Goal: Task Accomplishment & Management: Manage account settings

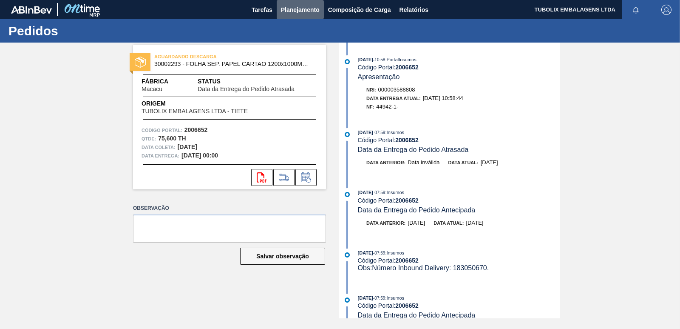
click at [301, 10] on span "Planejamento" at bounding box center [300, 10] width 39 height 10
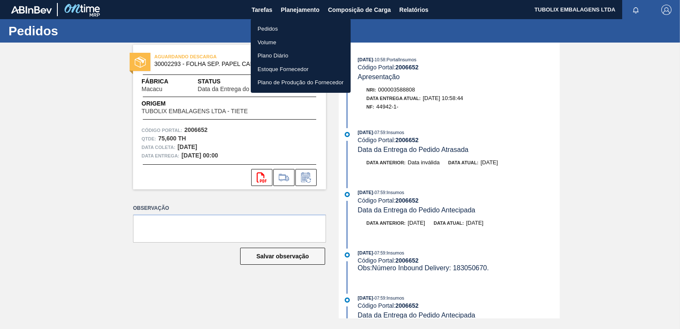
click at [272, 26] on li "Pedidos" at bounding box center [301, 29] width 100 height 14
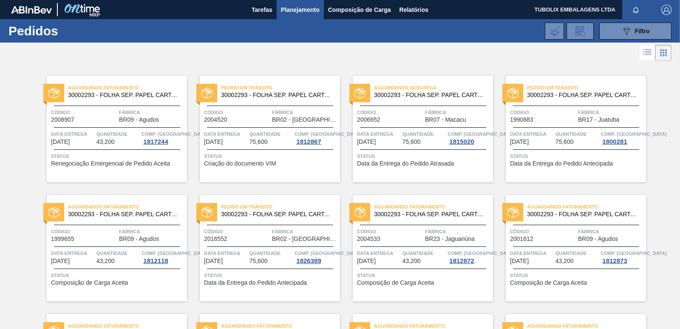
click at [431, 91] on span "Aguardando Descarga" at bounding box center [433, 87] width 119 height 9
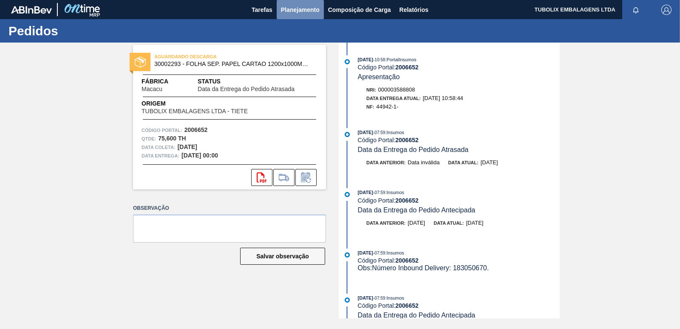
click at [300, 5] on span "Planejamento" at bounding box center [300, 10] width 39 height 10
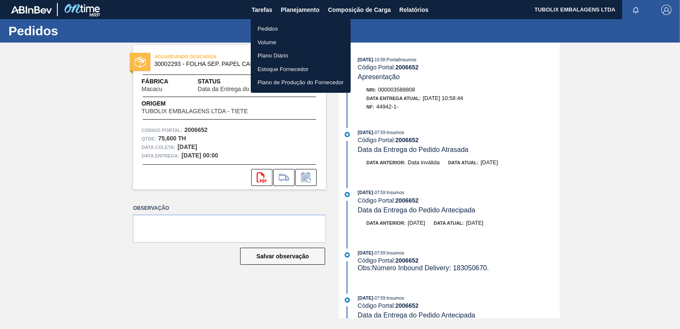
click at [277, 24] on li "Pedidos" at bounding box center [301, 29] width 100 height 14
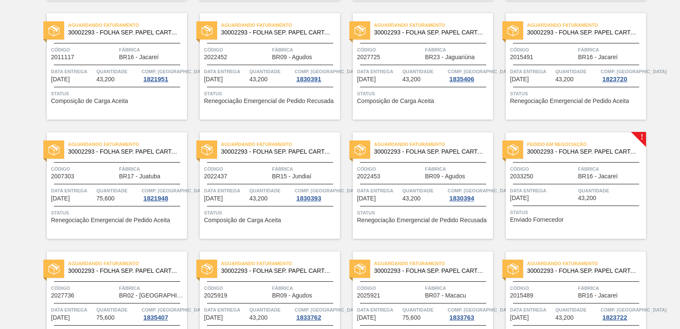
scroll to position [1020, 0]
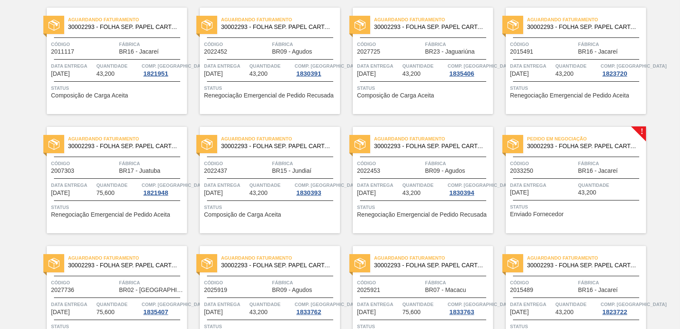
click at [606, 155] on div "Pedido em Negociação 30002293 - FOLHA SEP. PAPEL CARTAO 1200x1000M 350g Código …" at bounding box center [576, 180] width 140 height 106
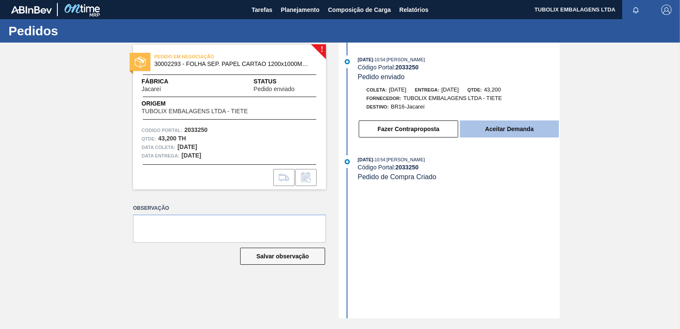
click at [480, 128] on button "Aceitar Demanda" at bounding box center [509, 128] width 99 height 17
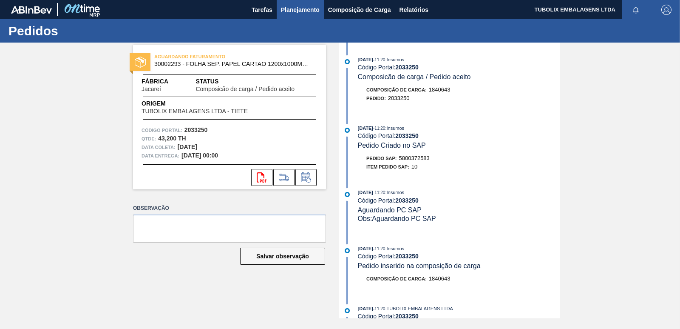
click at [295, 7] on span "Planejamento" at bounding box center [300, 10] width 39 height 10
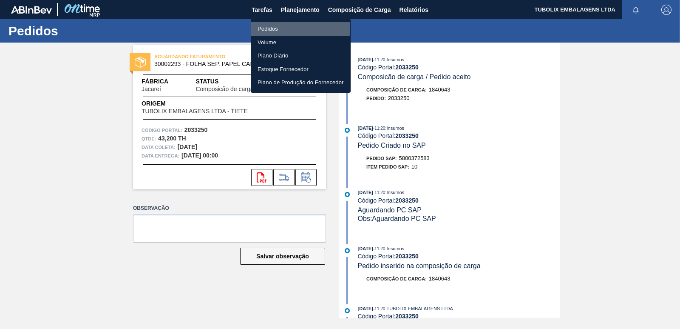
click at [259, 26] on li "Pedidos" at bounding box center [301, 29] width 100 height 14
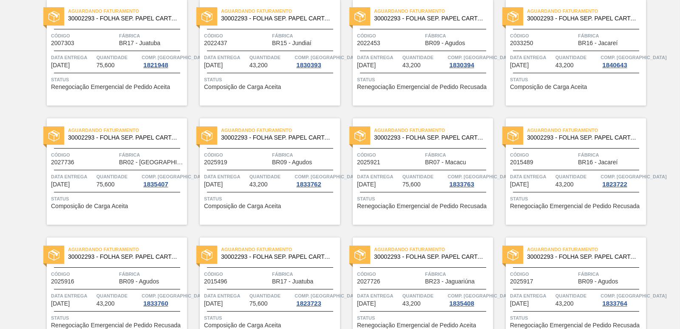
scroll to position [1313, 0]
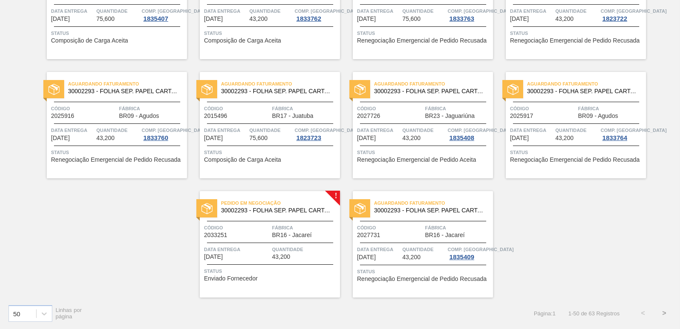
click at [287, 212] on span "30002293 - FOLHA SEP. PAPEL CARTAO 1200x1000M 350g" at bounding box center [277, 210] width 112 height 6
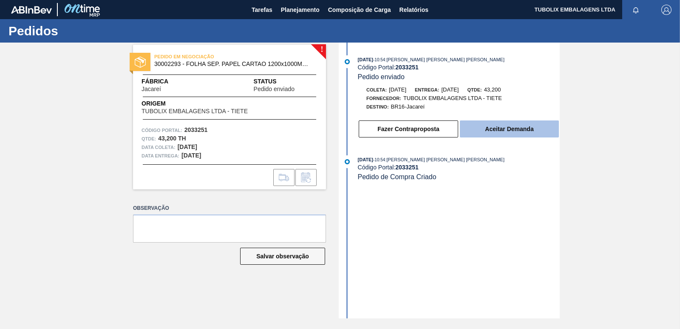
click at [513, 129] on button "Aceitar Demanda" at bounding box center [509, 128] width 99 height 17
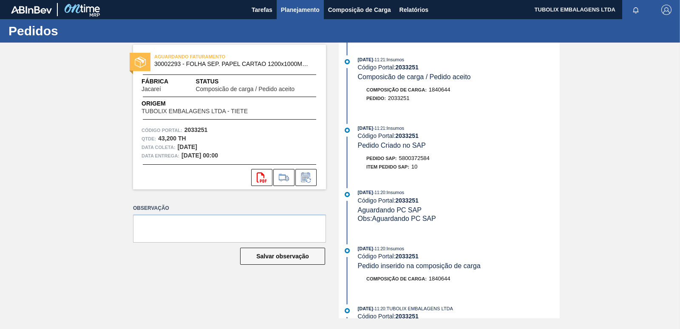
click at [290, 8] on span "Planejamento" at bounding box center [300, 10] width 39 height 10
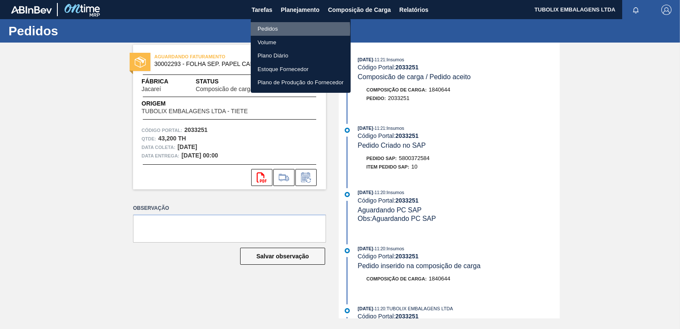
click at [266, 30] on li "Pedidos" at bounding box center [301, 29] width 100 height 14
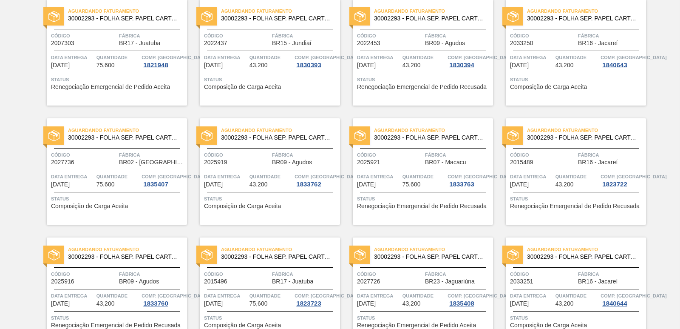
scroll to position [1313, 0]
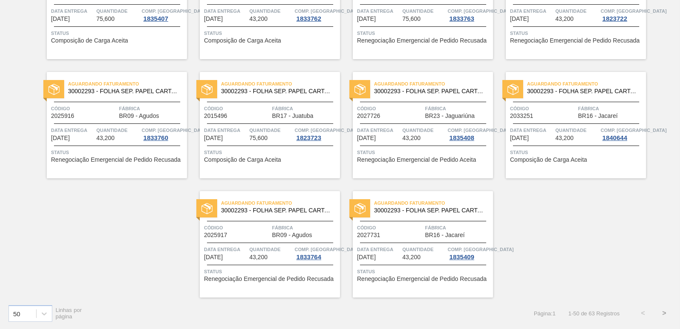
click at [665, 311] on button ">" at bounding box center [664, 312] width 21 height 21
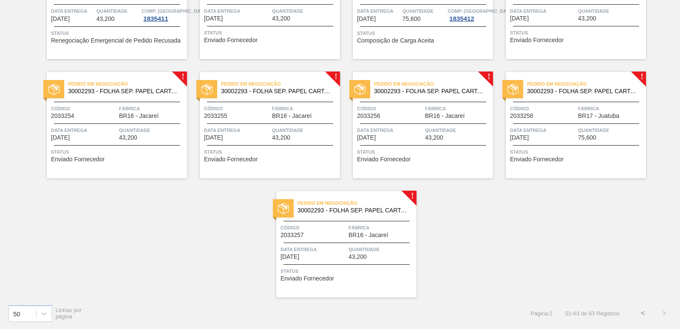
scroll to position [0, 0]
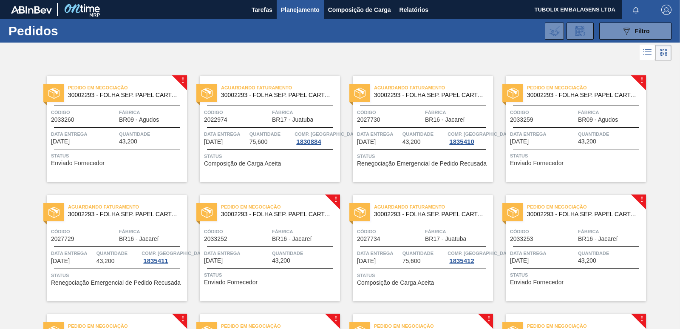
click at [80, 106] on div "Pedido em Negociação 30002293 - FOLHA SEP. PAPEL CARTAO 1200x1000M 350g Código …" at bounding box center [117, 129] width 140 height 106
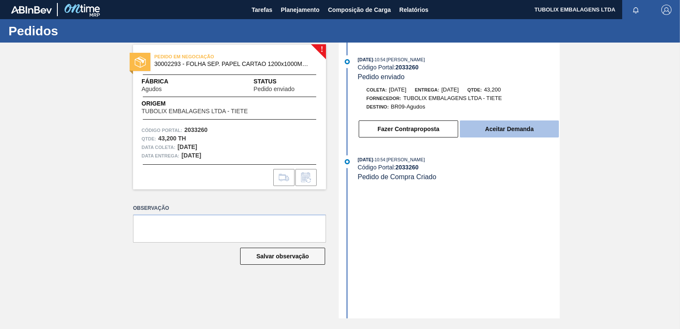
click at [488, 128] on button "Aceitar Demanda" at bounding box center [509, 128] width 99 height 17
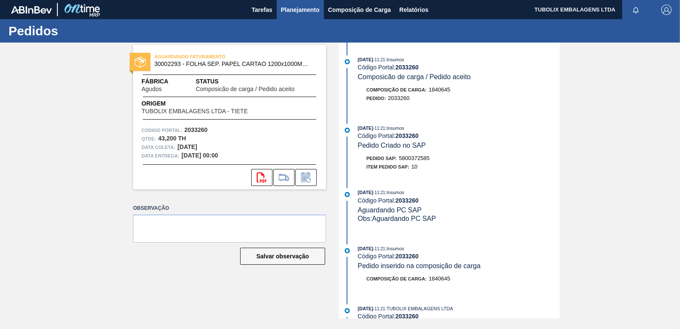
click at [301, 9] on span "Planejamento" at bounding box center [300, 10] width 39 height 10
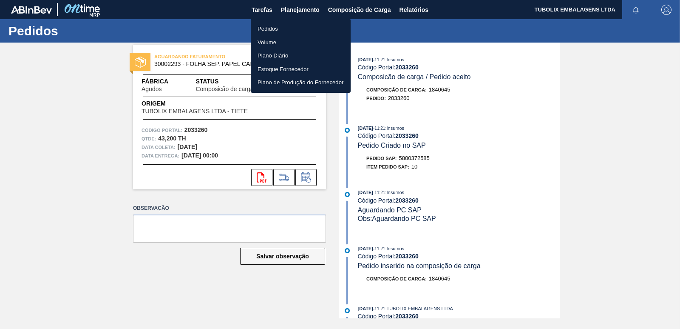
click at [266, 32] on li "Pedidos" at bounding box center [301, 29] width 100 height 14
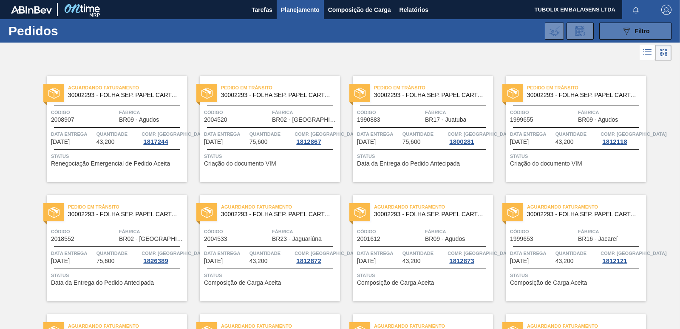
click at [622, 33] on icon "089F7B8B-B2A5-4AFE-B5C0-19BA573D28AC" at bounding box center [627, 31] width 10 height 10
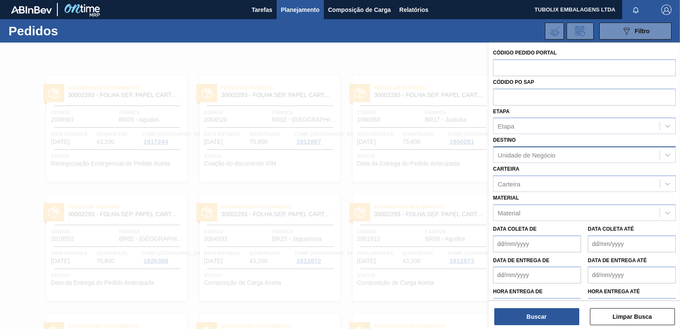
click at [525, 153] on div "Unidade de Negócio" at bounding box center [527, 154] width 58 height 7
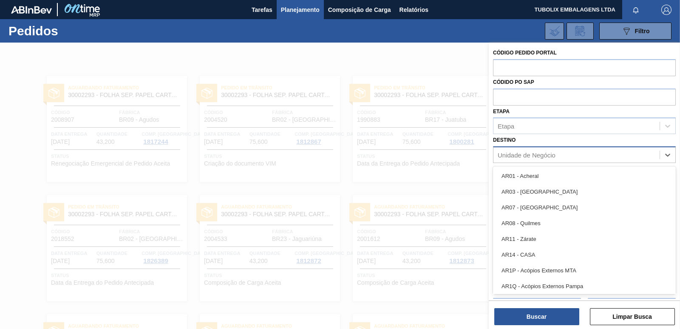
click at [525, 153] on div "Unidade de Negócio" at bounding box center [527, 154] width 58 height 7
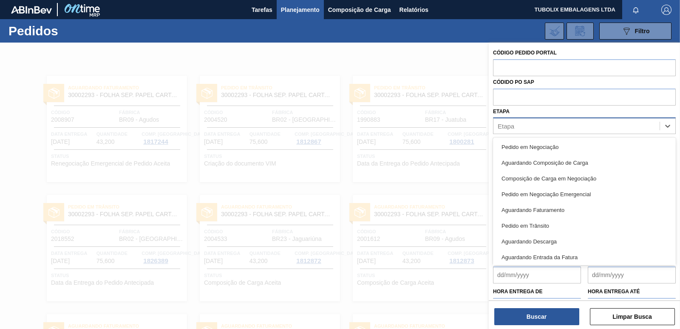
click at [518, 124] on div "Etapa" at bounding box center [577, 126] width 166 height 12
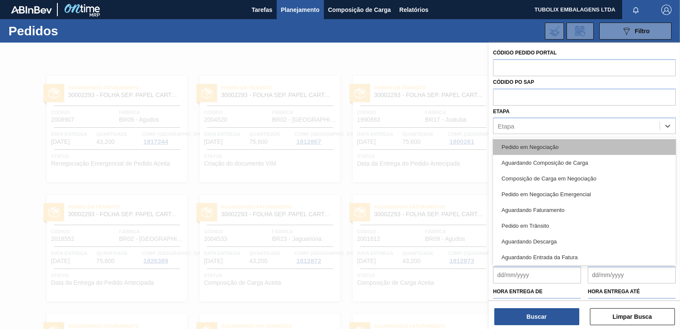
click at [517, 143] on div "Pedido em Negociação" at bounding box center [584, 147] width 183 height 16
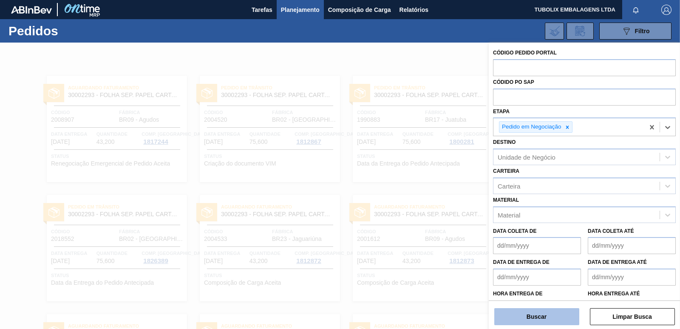
click at [547, 313] on button "Buscar" at bounding box center [536, 316] width 85 height 17
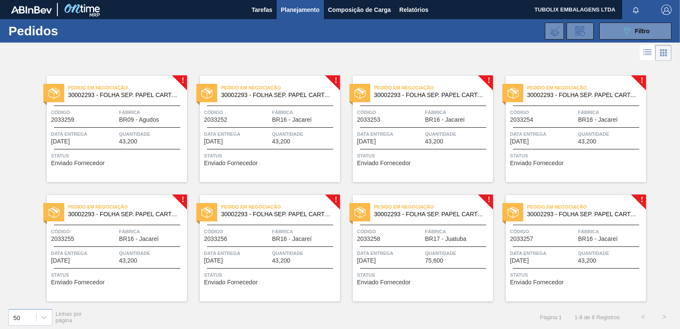
click at [120, 97] on span "30002293 - FOLHA SEP. PAPEL CARTAO 1200x1000M 350g" at bounding box center [124, 95] width 112 height 6
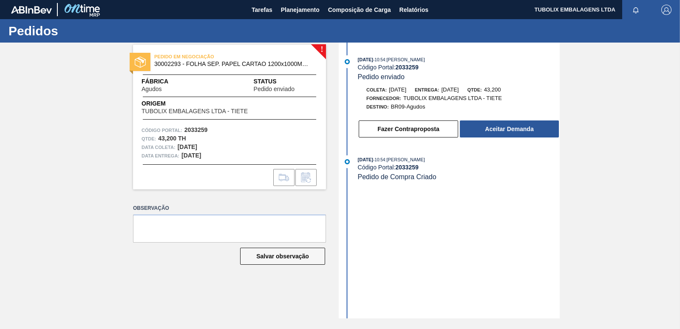
click at [466, 131] on button "Aceitar Demanda" at bounding box center [509, 128] width 99 height 17
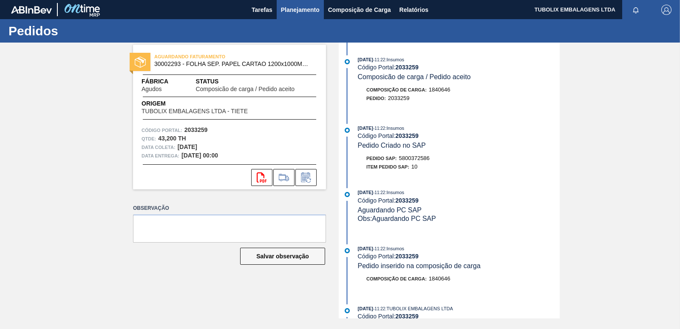
click at [301, 14] on span "Planejamento" at bounding box center [300, 10] width 39 height 10
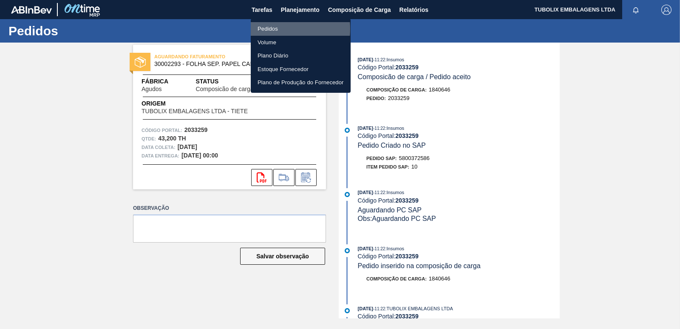
click at [270, 29] on li "Pedidos" at bounding box center [301, 29] width 100 height 14
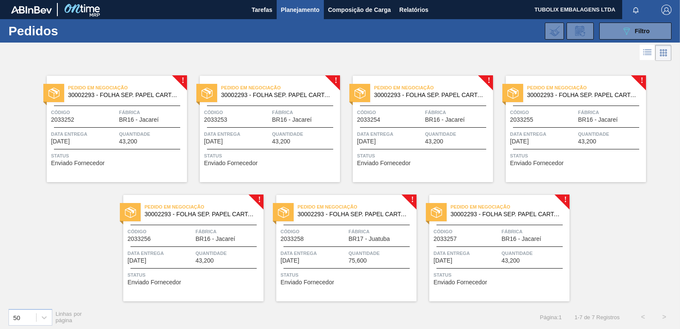
click at [111, 107] on div "Pedido em Negociação 30002293 - FOLHA SEP. PAPEL CARTAO 1200x1000M 350g Código …" at bounding box center [117, 129] width 140 height 106
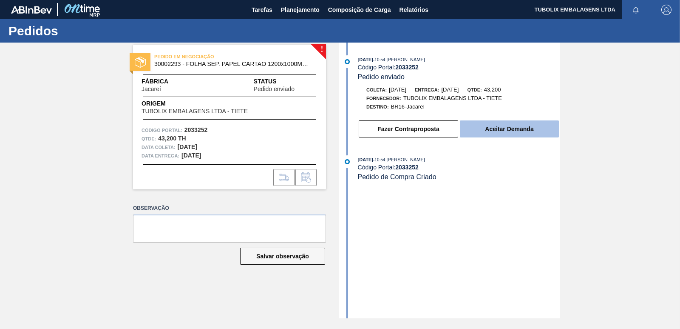
click at [491, 130] on button "Aceitar Demanda" at bounding box center [509, 128] width 99 height 17
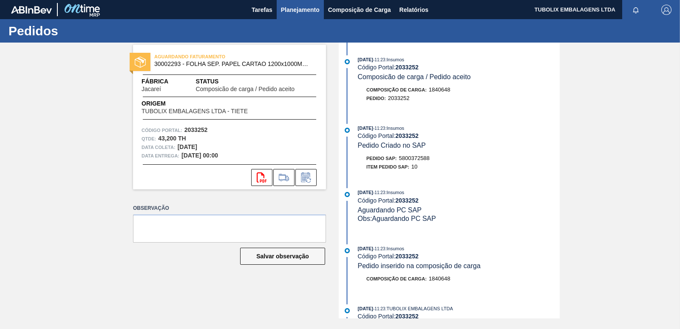
click at [294, 6] on span "Planejamento" at bounding box center [300, 10] width 39 height 10
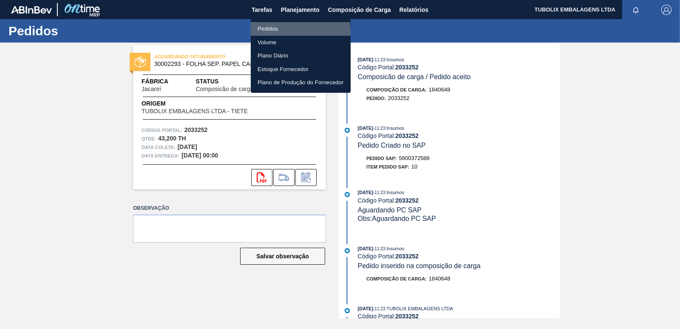
click at [280, 32] on li "Pedidos" at bounding box center [301, 29] width 100 height 14
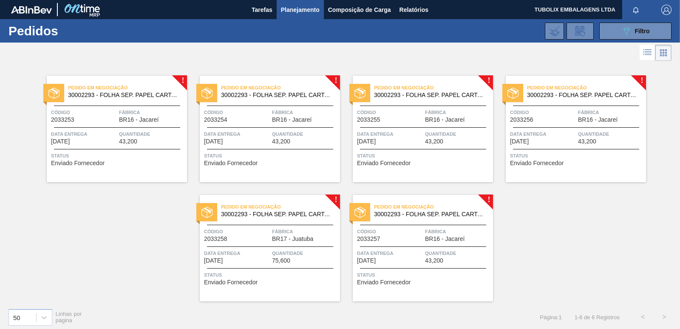
click at [133, 114] on span "Fábrica" at bounding box center [152, 112] width 66 height 9
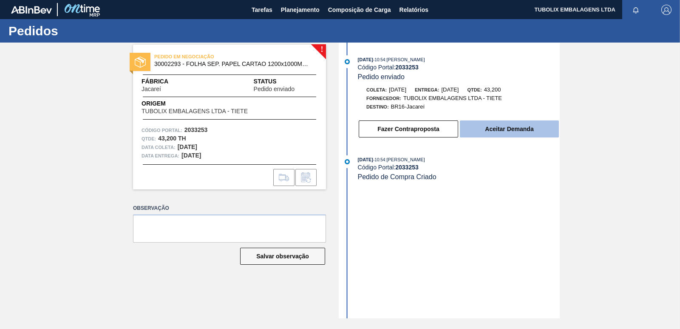
click at [523, 129] on button "Aceitar Demanda" at bounding box center [509, 128] width 99 height 17
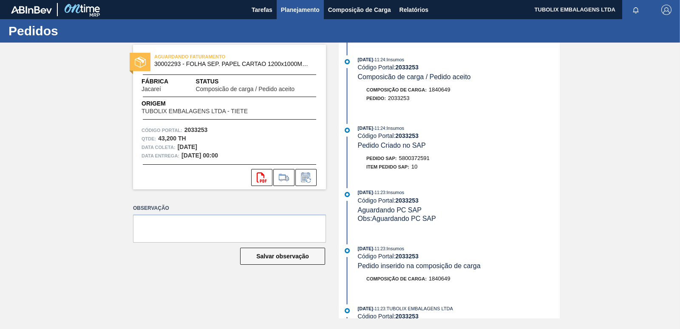
click at [295, 9] on span "Planejamento" at bounding box center [300, 10] width 39 height 10
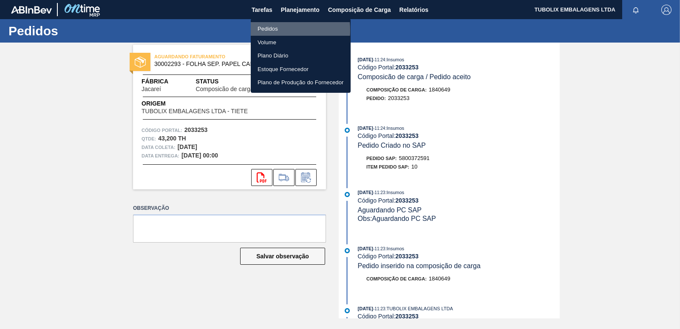
click at [264, 30] on li "Pedidos" at bounding box center [301, 29] width 100 height 14
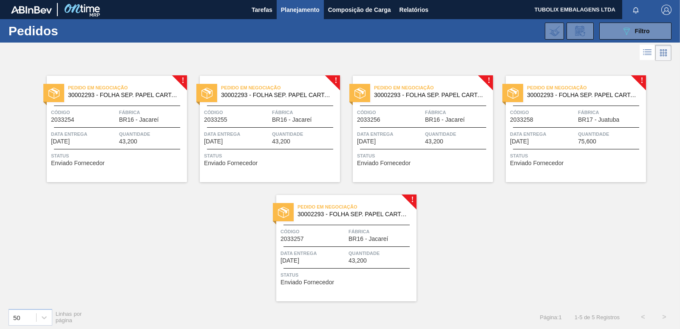
click at [106, 108] on span "Código" at bounding box center [84, 112] width 66 height 9
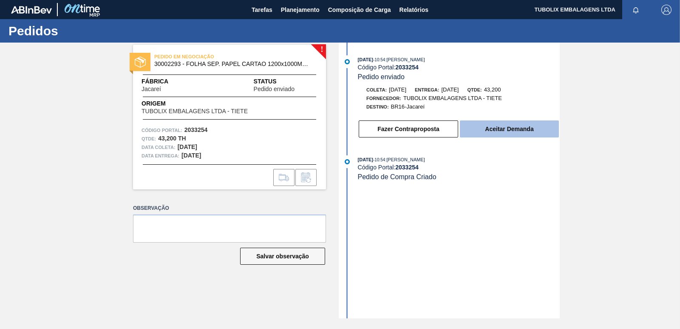
click at [483, 130] on button "Aceitar Demanda" at bounding box center [509, 128] width 99 height 17
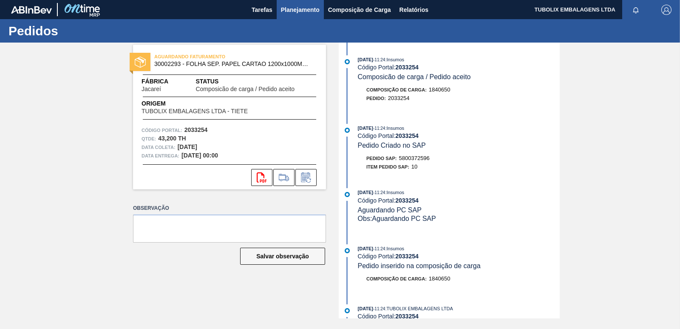
click at [294, 7] on span "Planejamento" at bounding box center [300, 10] width 39 height 10
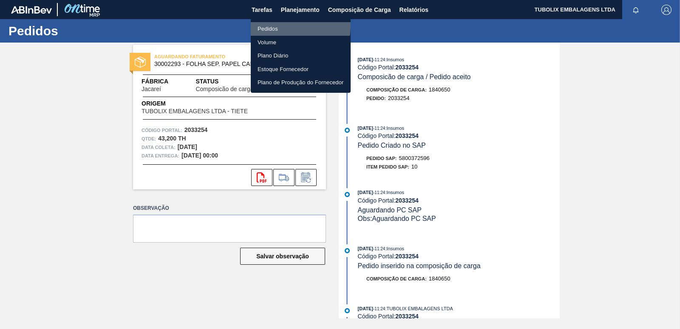
click at [273, 26] on li "Pedidos" at bounding box center [301, 29] width 100 height 14
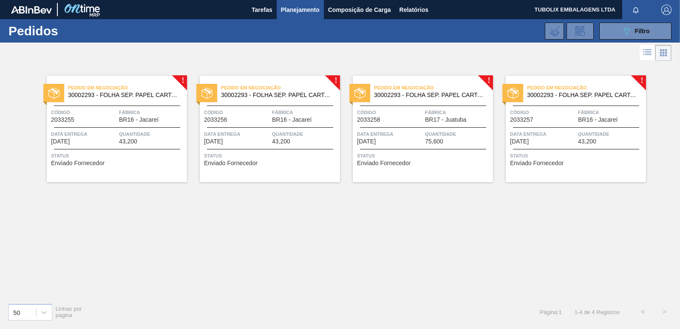
drag, startPoint x: 118, startPoint y: 98, endPoint x: 228, endPoint y: 213, distance: 160.0
click at [228, 213] on div "! Pedido em Negociação 30002293 - FOLHA SEP. PAPEL CARTAO 1200x1000M 350g Códig…" at bounding box center [340, 179] width 680 height 233
click at [117, 128] on div "Pedido em Negociação 30002293 - FOLHA SEP. PAPEL CARTAO 1200x1000M 350g Código …" at bounding box center [117, 129] width 140 height 106
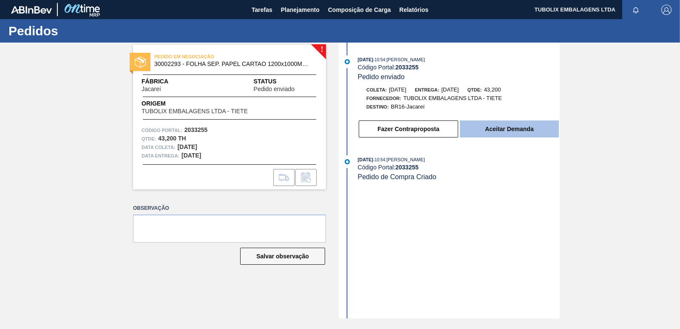
click at [512, 129] on button "Aceitar Demanda" at bounding box center [509, 128] width 99 height 17
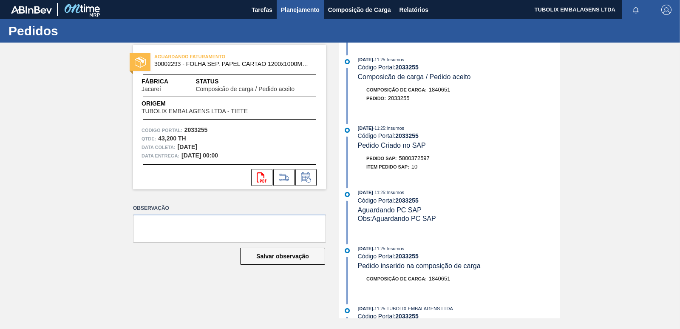
click at [295, 9] on span "Planejamento" at bounding box center [300, 10] width 39 height 10
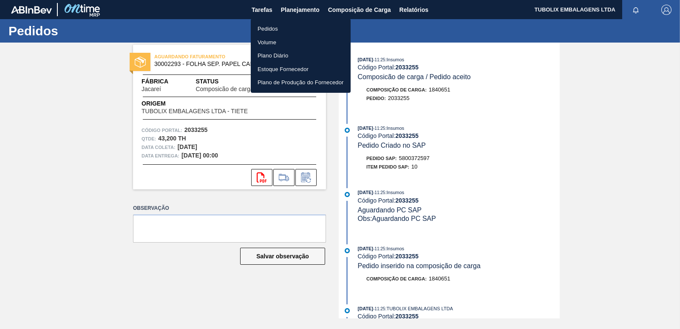
click at [278, 29] on li "Pedidos" at bounding box center [301, 29] width 100 height 14
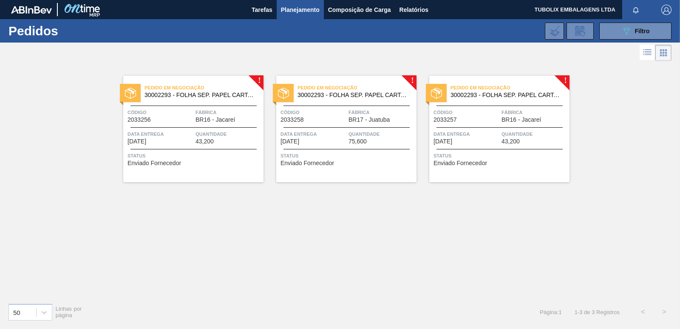
click at [202, 105] on div at bounding box center [194, 105] width 126 height 0
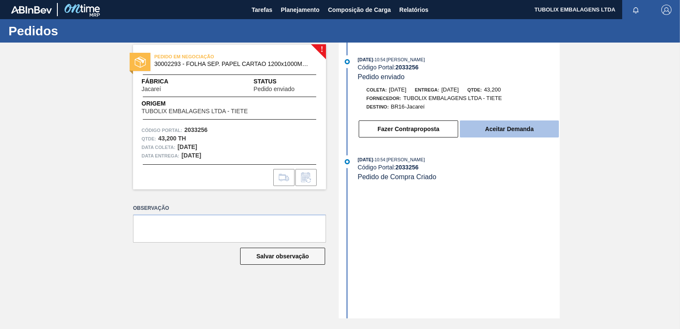
click at [485, 131] on button "Aceitar Demanda" at bounding box center [509, 128] width 99 height 17
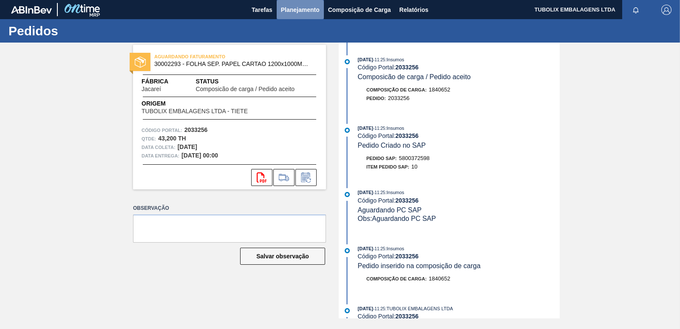
click at [305, 9] on span "Planejamento" at bounding box center [300, 10] width 39 height 10
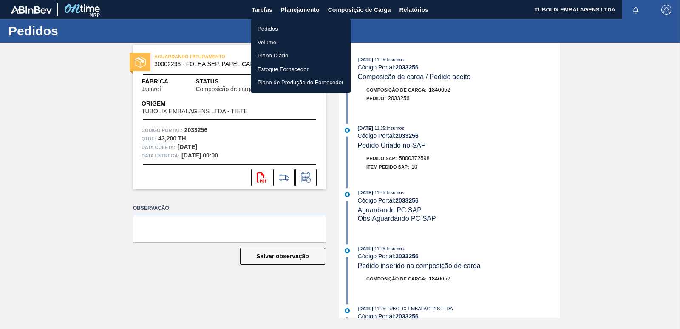
click at [278, 26] on li "Pedidos" at bounding box center [301, 29] width 100 height 14
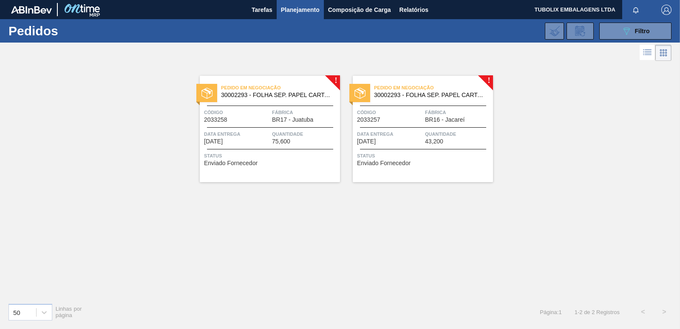
click at [246, 133] on span "Data entrega" at bounding box center [237, 134] width 66 height 9
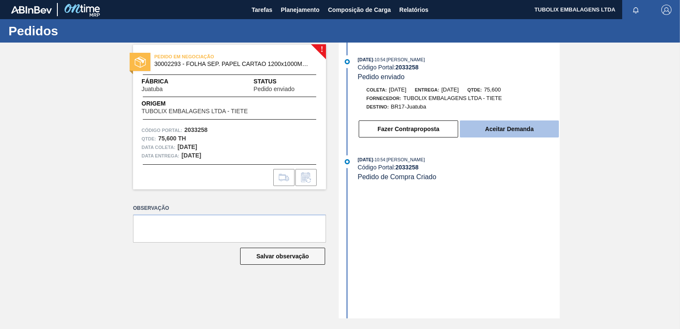
click at [492, 126] on button "Aceitar Demanda" at bounding box center [509, 128] width 99 height 17
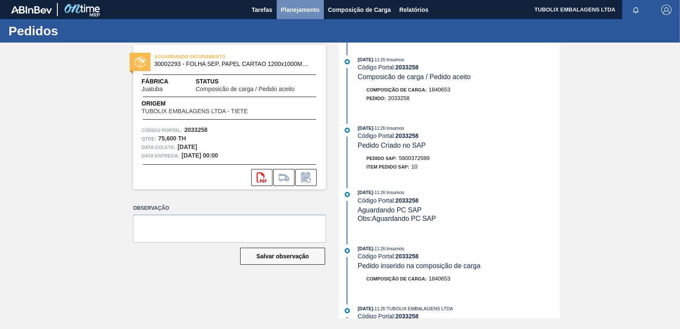
click at [294, 11] on span "Planejamento" at bounding box center [300, 10] width 39 height 10
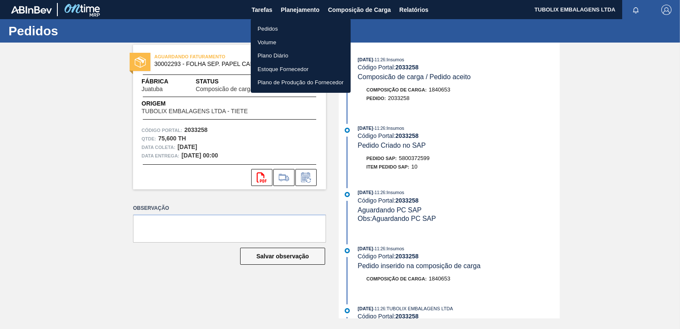
click at [270, 28] on li "Pedidos" at bounding box center [301, 29] width 100 height 14
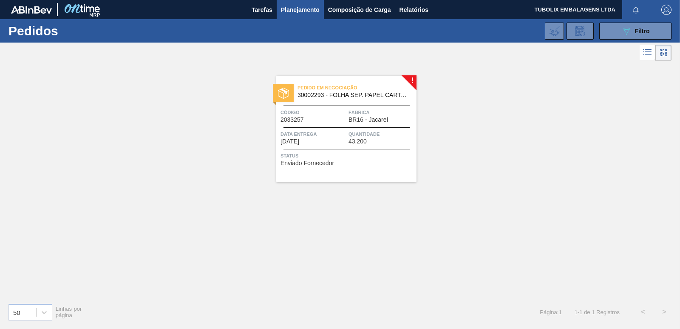
click at [340, 90] on span "Pedido em Negociação" at bounding box center [357, 87] width 119 height 9
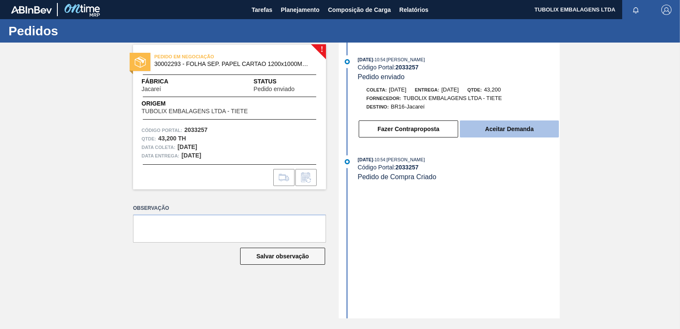
click at [501, 127] on button "Aceitar Demanda" at bounding box center [509, 128] width 99 height 17
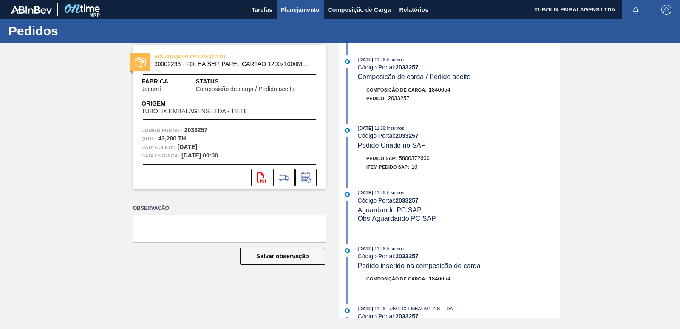
click at [297, 11] on span "Planejamento" at bounding box center [300, 10] width 39 height 10
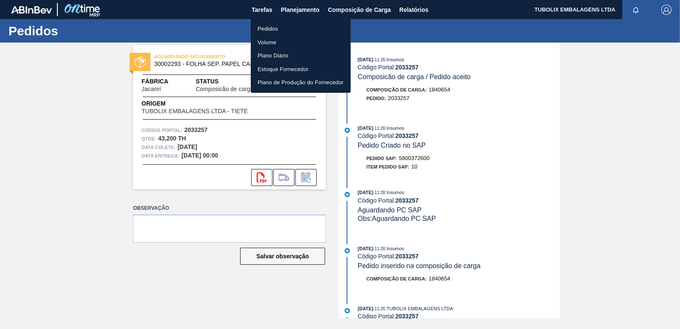
click at [278, 27] on li "Pedidos" at bounding box center [301, 29] width 100 height 14
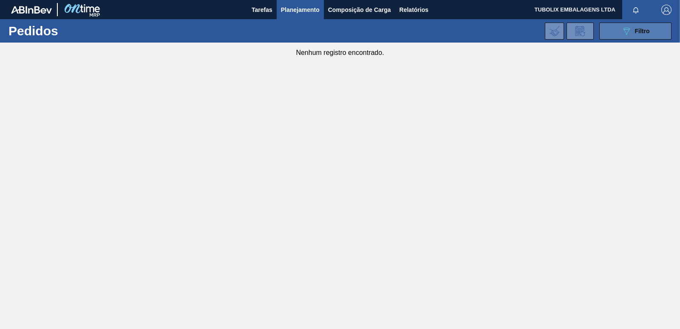
click at [619, 28] on button "089F7B8B-B2A5-4AFE-B5C0-19BA573D28AC Filtro" at bounding box center [635, 31] width 72 height 17
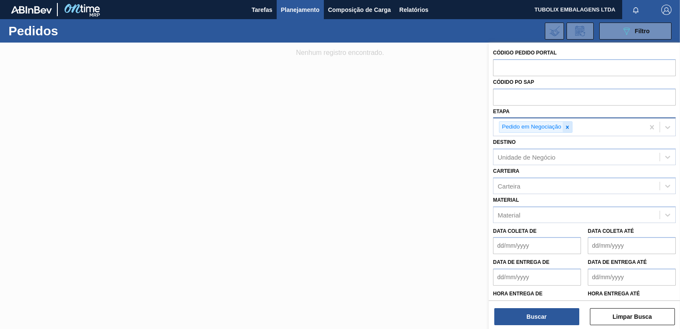
click at [565, 126] on icon at bounding box center [568, 127] width 6 height 6
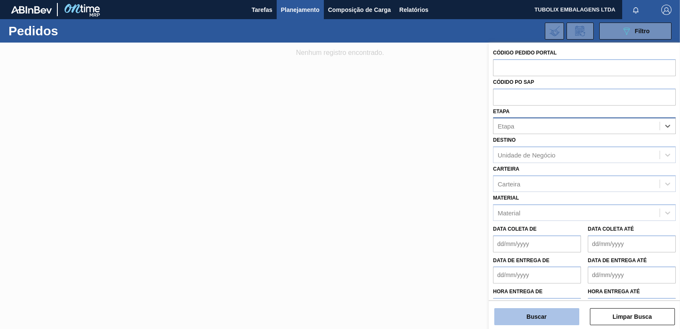
click at [533, 315] on button "Buscar" at bounding box center [536, 316] width 85 height 17
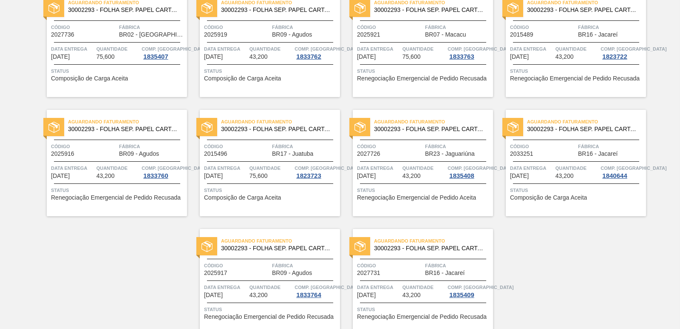
scroll to position [1313, 0]
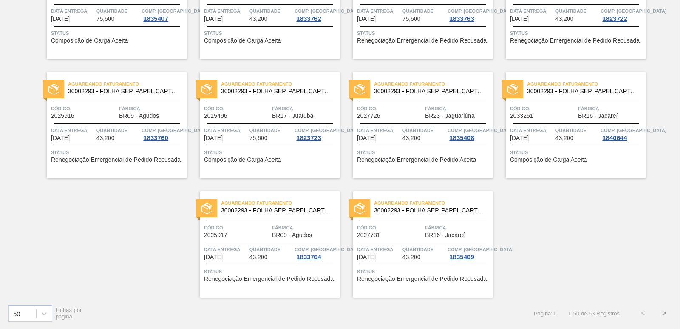
click at [665, 313] on button ">" at bounding box center [664, 312] width 21 height 21
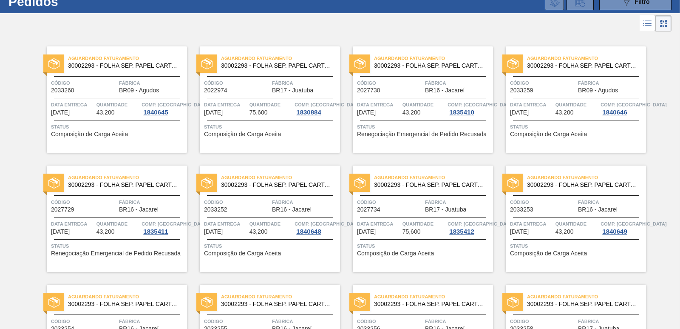
scroll to position [0, 0]
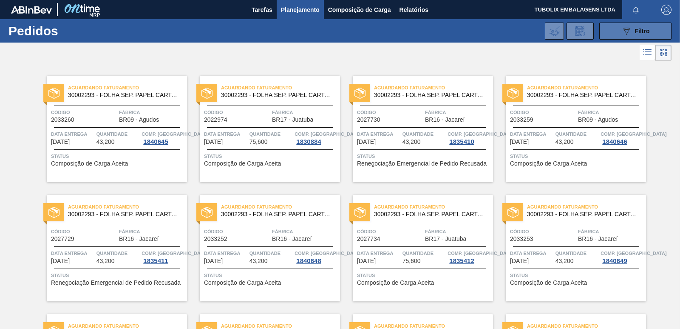
click at [627, 32] on icon "089F7B8B-B2A5-4AFE-B5C0-19BA573D28AC" at bounding box center [627, 31] width 10 height 10
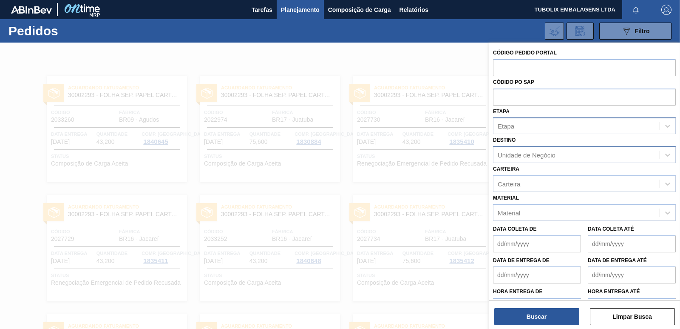
click at [555, 156] on div "Unidade de Negócio" at bounding box center [527, 154] width 58 height 7
type input "AGUDOS"
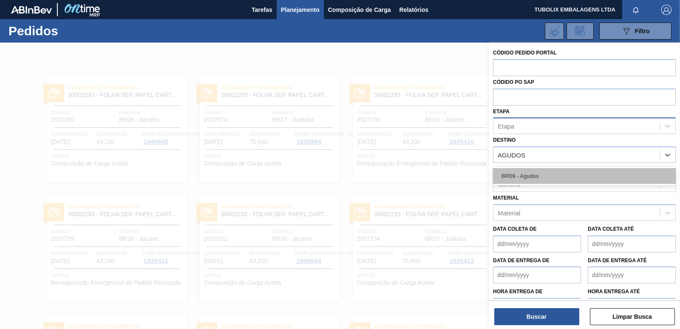
click at [530, 182] on div "BR09 - Agudos" at bounding box center [584, 176] width 183 height 16
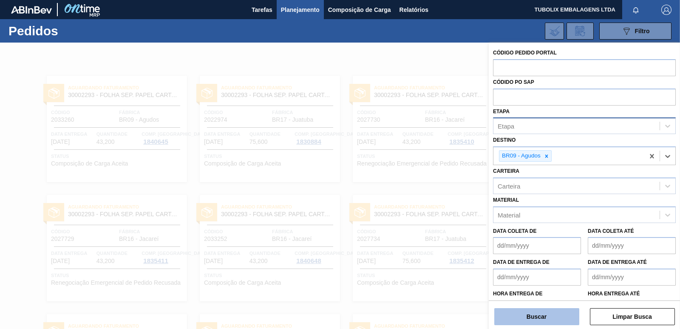
click at [544, 314] on button "Buscar" at bounding box center [536, 316] width 85 height 17
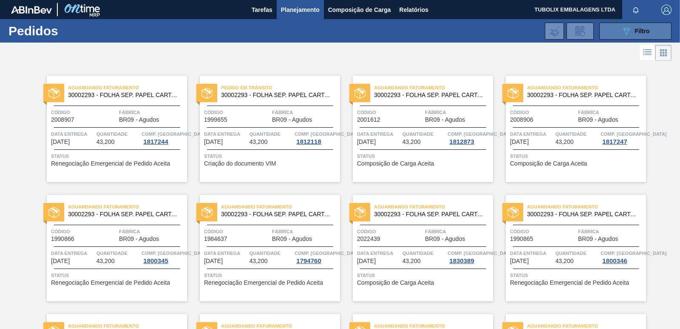
click at [609, 35] on button "089F7B8B-B2A5-4AFE-B5C0-19BA573D28AC Filtro" at bounding box center [635, 31] width 72 height 17
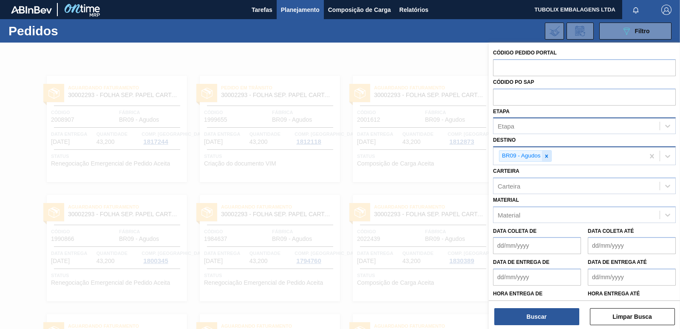
click at [544, 156] on icon at bounding box center [547, 156] width 6 height 6
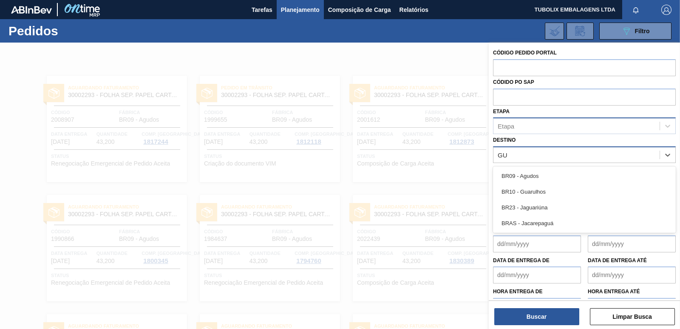
type input "GUA"
click at [539, 172] on div "BR10 - Guarulhos" at bounding box center [584, 176] width 183 height 16
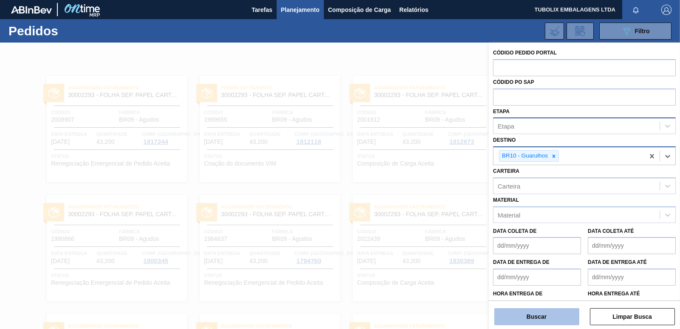
click at [545, 318] on button "Buscar" at bounding box center [536, 316] width 85 height 17
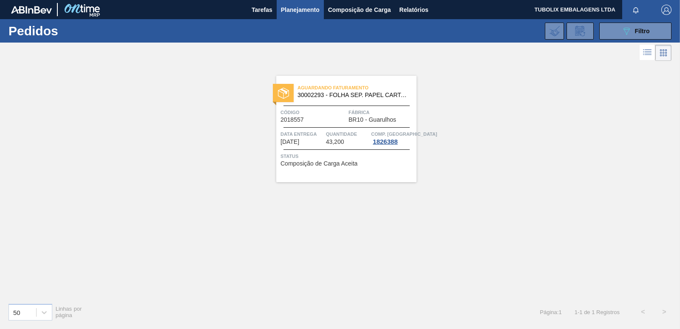
click at [635, 19] on div at bounding box center [637, 9] width 31 height 19
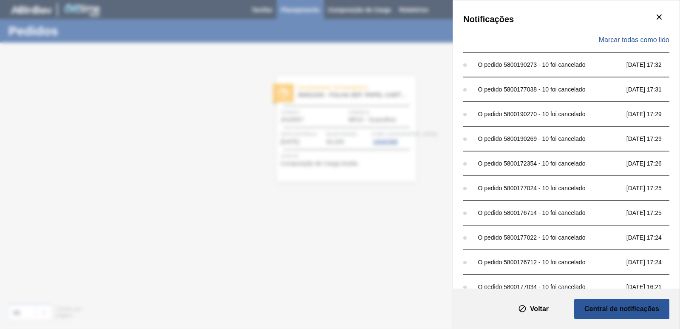
click at [633, 26] on div "Notificações" at bounding box center [566, 19] width 206 height 17
click at [659, 13] on icon "botão de ícone" at bounding box center [659, 17] width 10 height 10
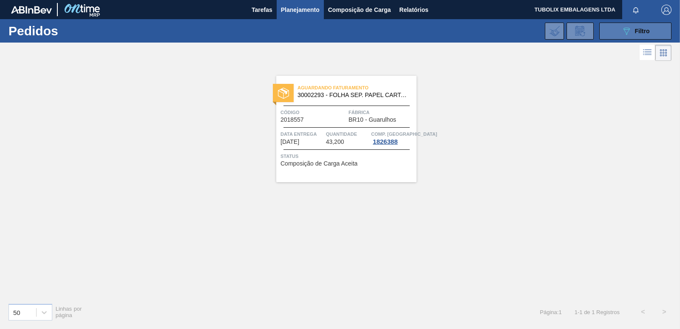
click at [622, 30] on icon "089F7B8B-B2A5-4AFE-B5C0-19BA573D28AC" at bounding box center [627, 31] width 10 height 10
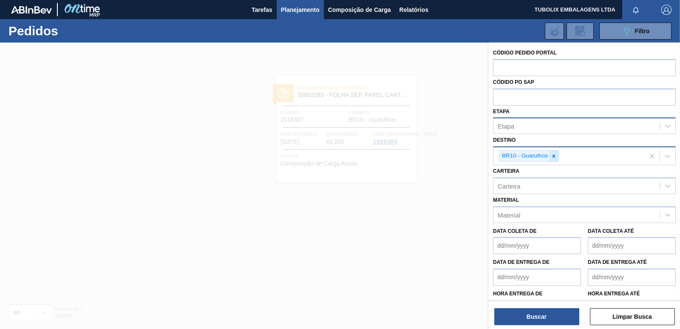
click at [554, 151] on div at bounding box center [553, 156] width 9 height 11
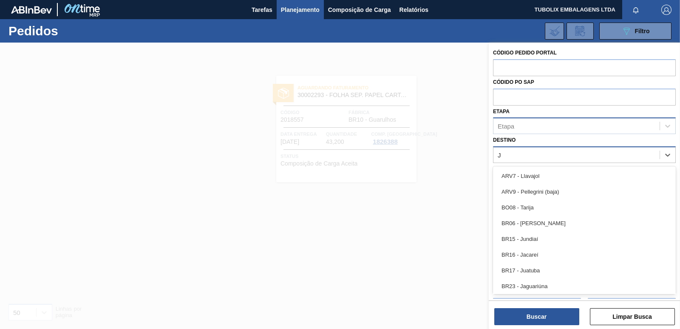
type input "JA"
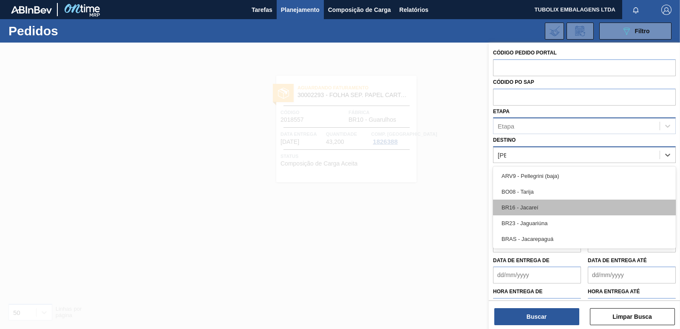
click at [528, 205] on div "BR16 - Jacareí" at bounding box center [584, 207] width 183 height 16
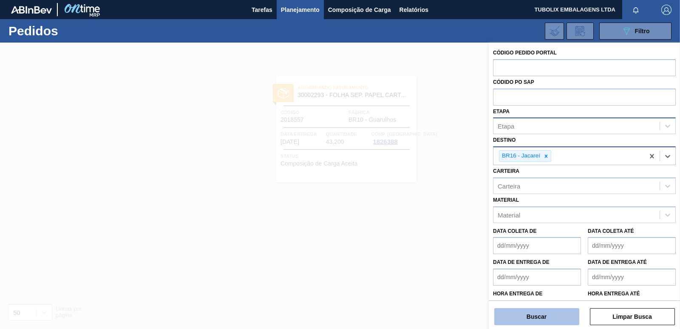
click at [559, 309] on button "Buscar" at bounding box center [536, 316] width 85 height 17
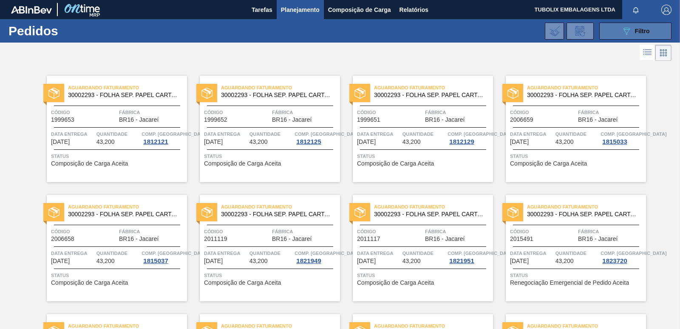
click at [637, 29] on span "Filtro" at bounding box center [642, 31] width 15 height 7
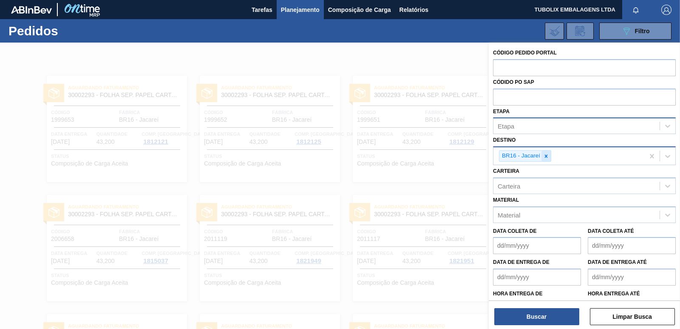
click at [543, 154] on div at bounding box center [546, 156] width 9 height 11
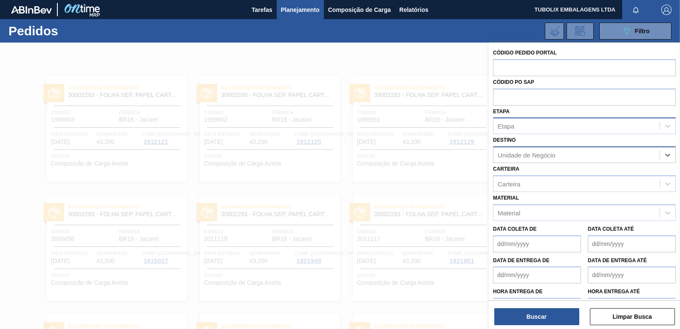
click at [543, 154] on div "Unidade de Negócio" at bounding box center [527, 154] width 58 height 7
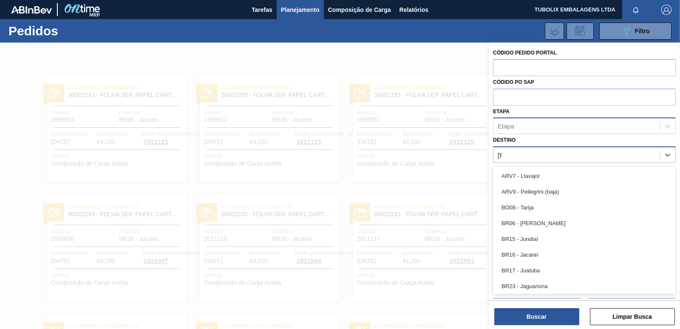
type input "JAG"
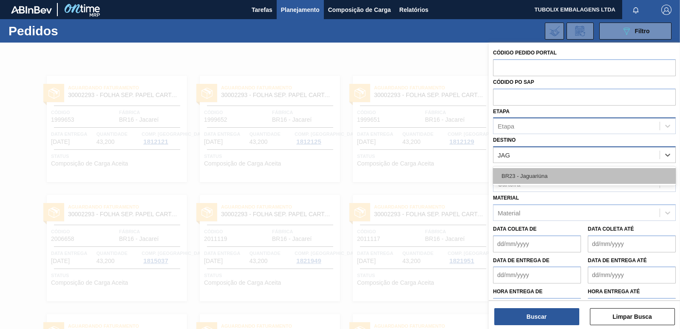
click at [534, 179] on div "BR23 - Jaguariúna" at bounding box center [584, 176] width 183 height 16
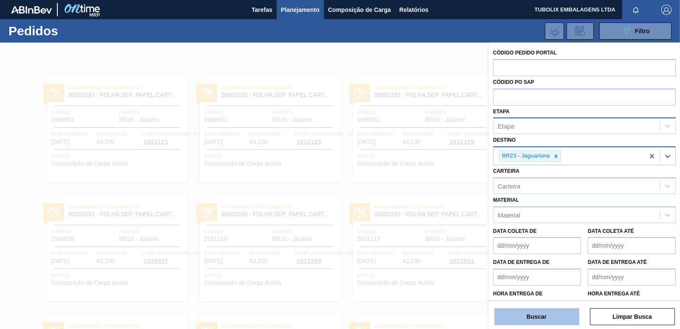
click at [540, 318] on button "Buscar" at bounding box center [536, 316] width 85 height 17
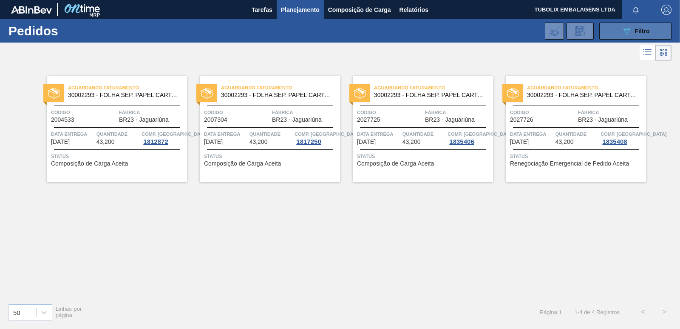
click at [626, 31] on icon "089F7B8B-B2A5-4AFE-B5C0-19BA573D28AC" at bounding box center [627, 31] width 10 height 10
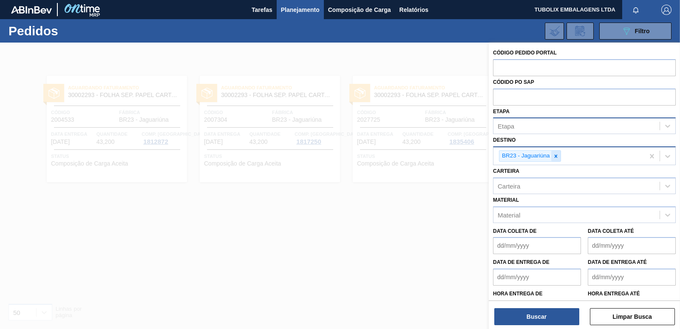
click at [556, 154] on icon at bounding box center [556, 156] width 6 height 6
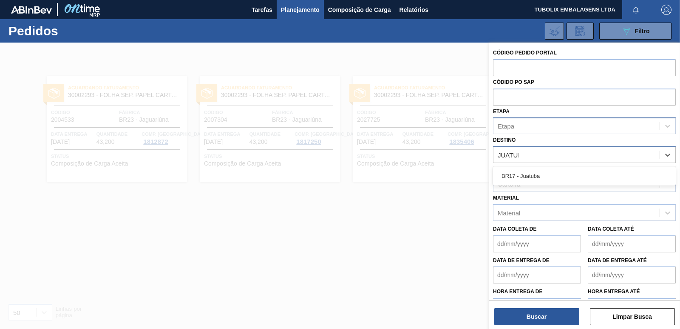
type input "JUATUBA"
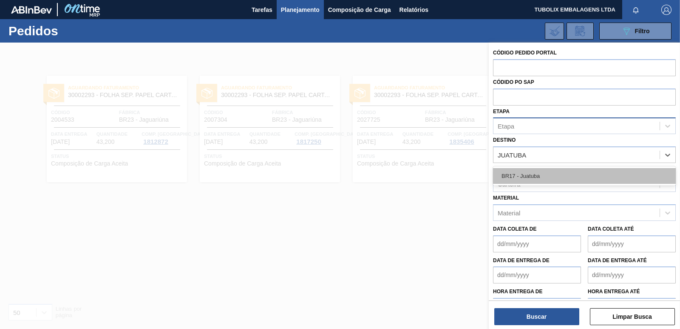
click at [527, 174] on div "BR17 - Juatuba" at bounding box center [584, 176] width 183 height 16
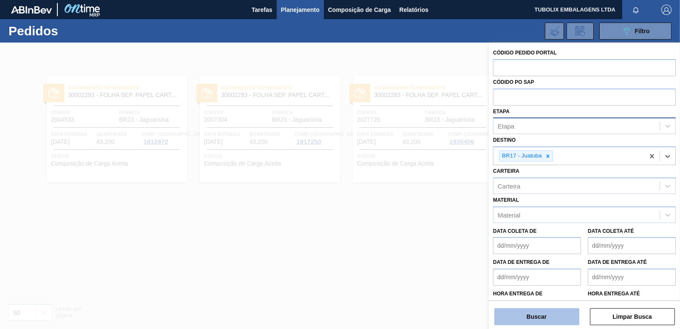
click at [536, 314] on button "Buscar" at bounding box center [536, 316] width 85 height 17
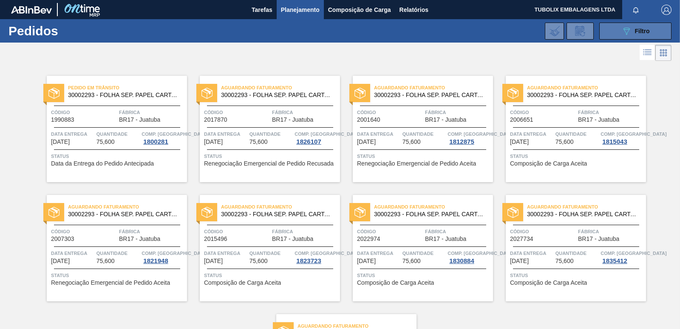
click at [624, 35] on icon "089F7B8B-B2A5-4AFE-B5C0-19BA573D28AC" at bounding box center [627, 31] width 10 height 10
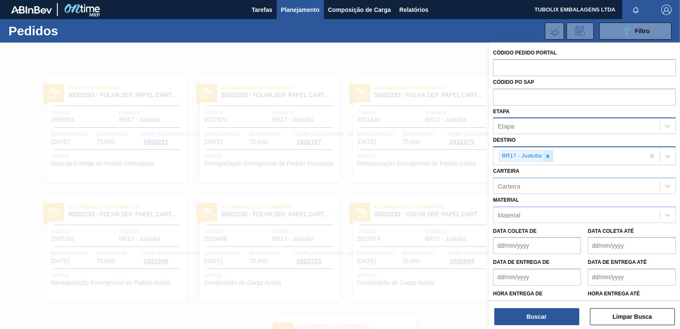
click at [548, 155] on icon at bounding box center [548, 155] width 3 height 3
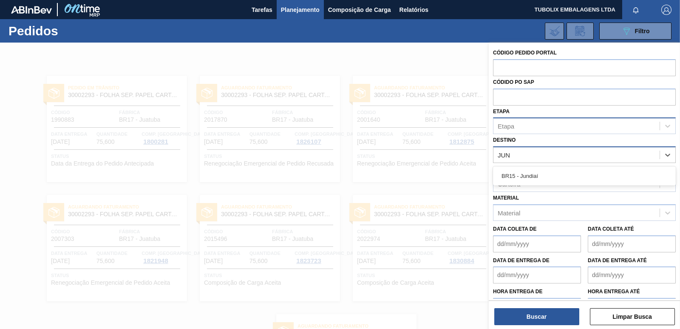
type input "JUND"
drag, startPoint x: 547, startPoint y: 177, endPoint x: 541, endPoint y: 210, distance: 33.7
click at [546, 178] on div "BR15 - Jundiaí" at bounding box center [584, 176] width 183 height 16
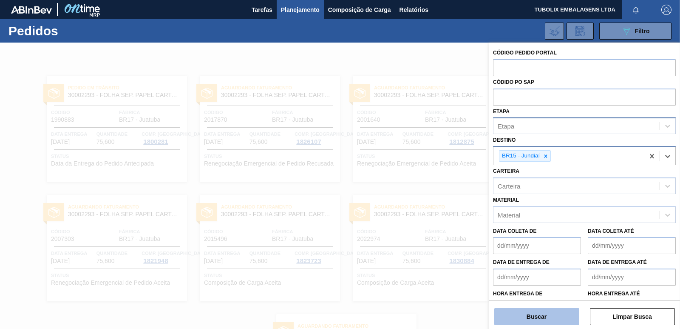
click at [544, 314] on button "Buscar" at bounding box center [536, 316] width 85 height 17
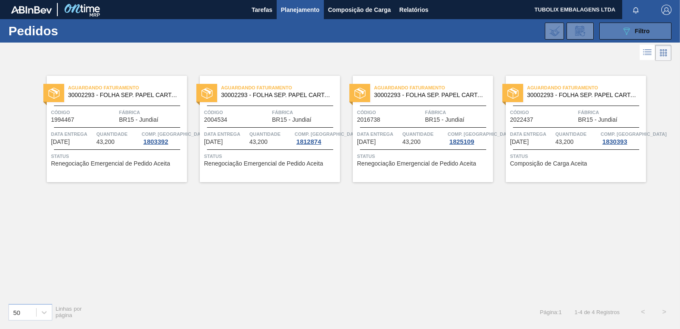
click at [618, 32] on button "089F7B8B-B2A5-4AFE-B5C0-19BA573D28AC Filtro" at bounding box center [635, 31] width 72 height 17
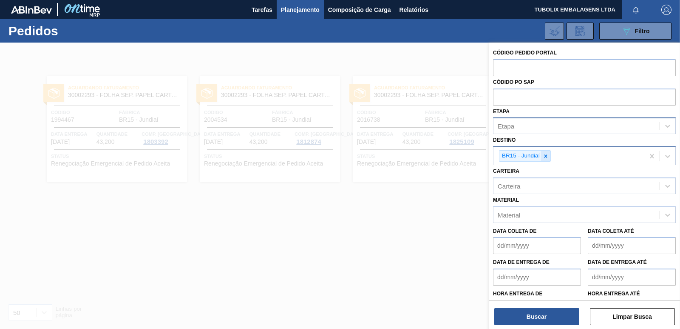
click at [547, 154] on icon at bounding box center [546, 156] width 6 height 6
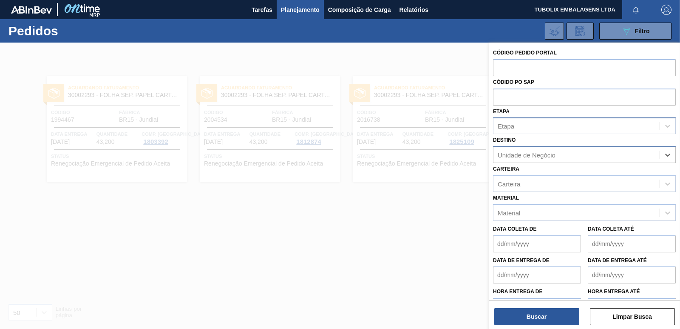
click at [547, 154] on div "Unidade de Negócio" at bounding box center [527, 154] width 58 height 7
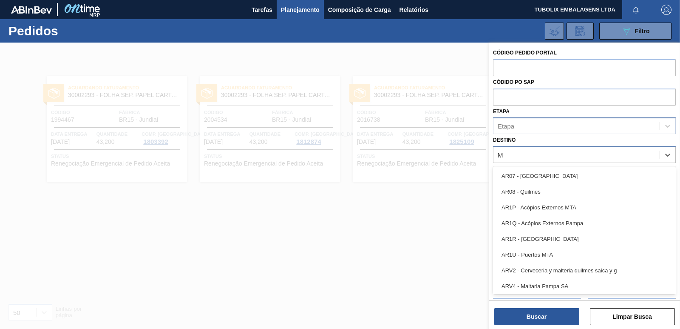
type input "MA"
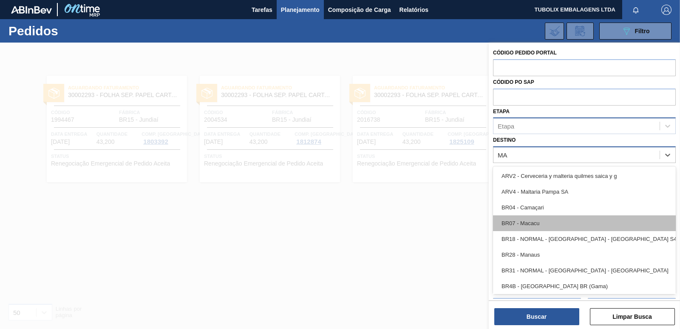
click at [534, 218] on div "BR07 - Macacu" at bounding box center [584, 223] width 183 height 16
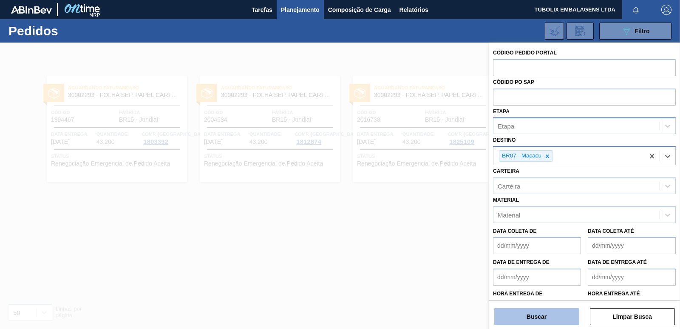
click at [554, 313] on button "Buscar" at bounding box center [536, 316] width 85 height 17
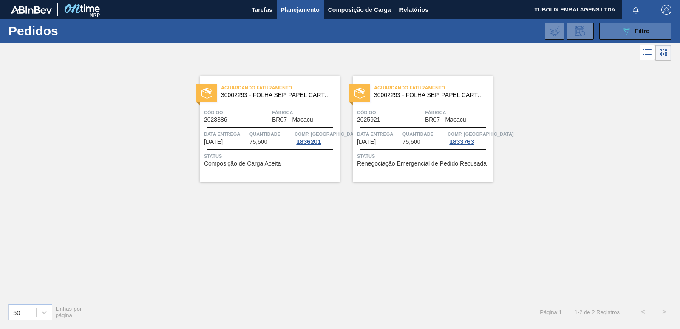
click at [636, 30] on span "Filtro" at bounding box center [642, 31] width 15 height 7
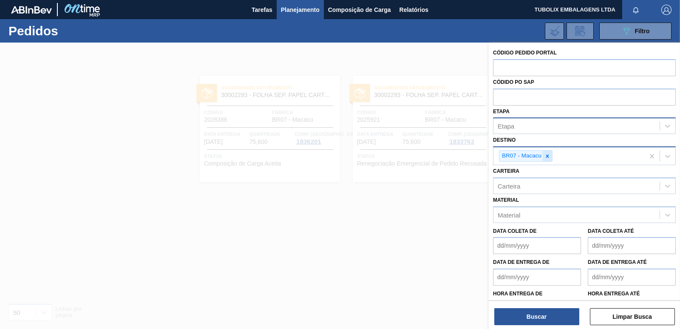
click at [548, 156] on icon at bounding box center [548, 156] width 6 height 6
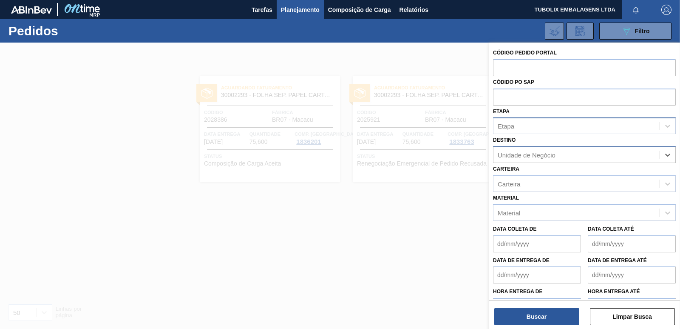
click at [548, 156] on div "Unidade de Negócio" at bounding box center [527, 154] width 58 height 7
type input "SERGI"
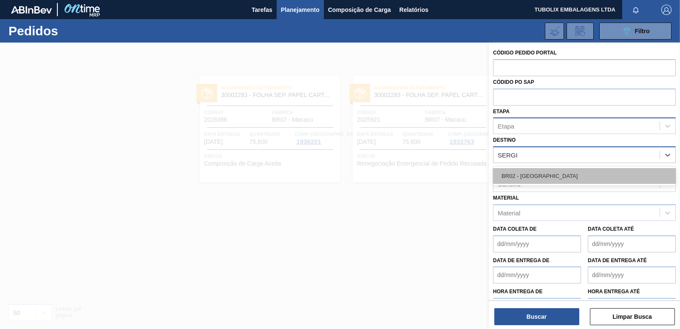
click at [540, 173] on div "BR02 - Sergipe" at bounding box center [584, 176] width 183 height 16
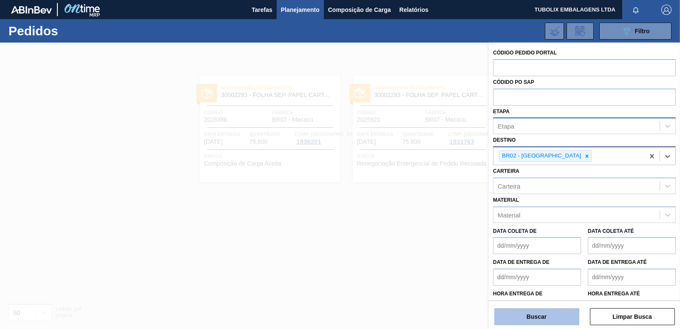
click at [545, 319] on button "Buscar" at bounding box center [536, 316] width 85 height 17
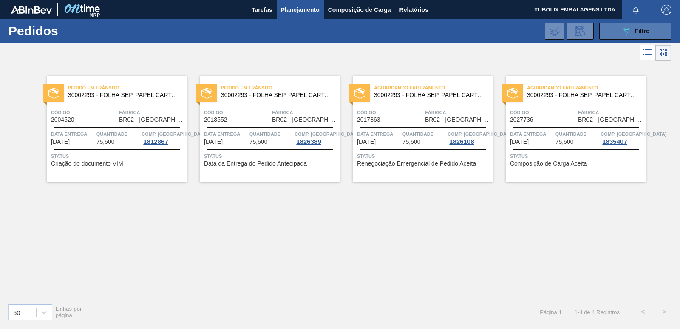
click at [631, 30] on icon "089F7B8B-B2A5-4AFE-B5C0-19BA573D28AC" at bounding box center [627, 31] width 10 height 10
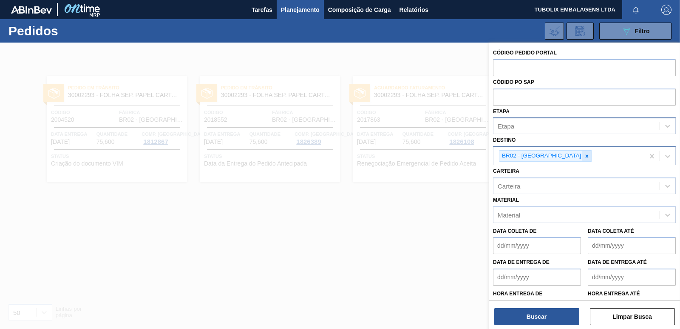
click at [586, 156] on icon at bounding box center [587, 155] width 3 height 3
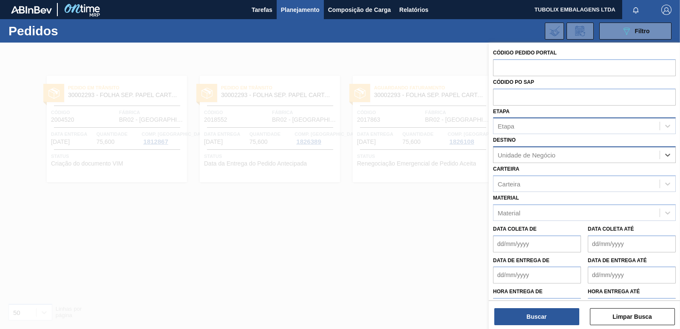
click at [548, 156] on div "Unidade de Negócio" at bounding box center [527, 154] width 58 height 7
click at [562, 157] on div "Unidade de Negócio" at bounding box center [577, 155] width 166 height 12
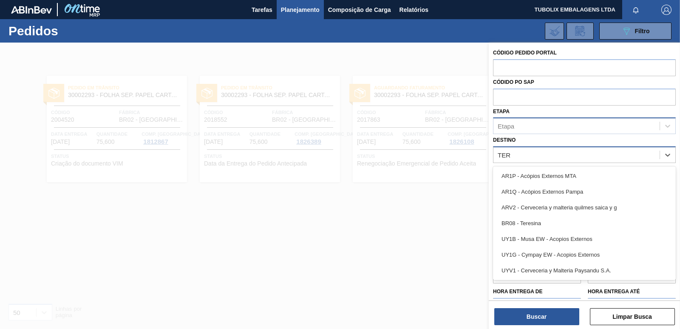
type input "TERE"
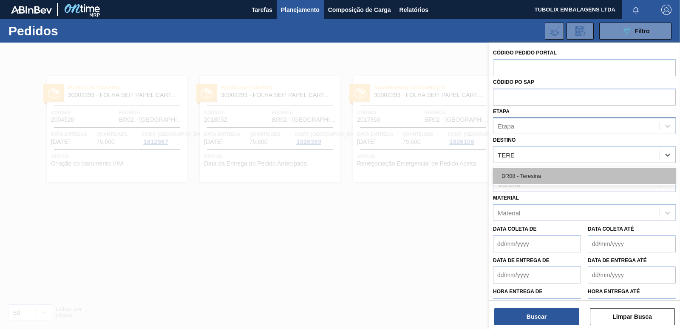
click at [542, 176] on div "BR08 - Teresina" at bounding box center [584, 176] width 183 height 16
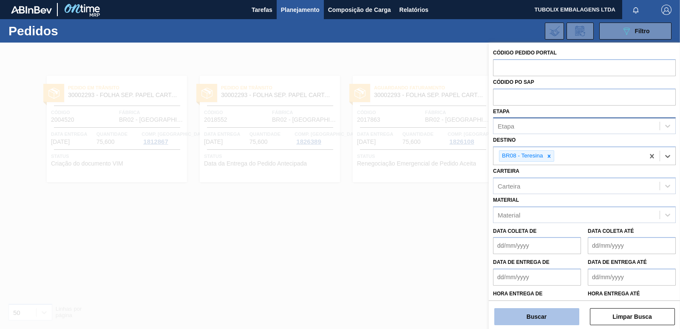
click at [549, 313] on button "Buscar" at bounding box center [536, 316] width 85 height 17
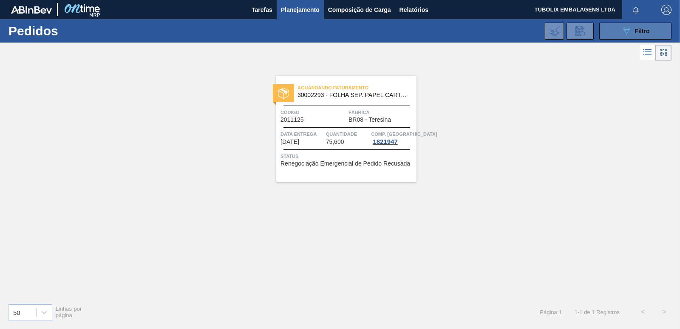
click at [623, 31] on icon "089F7B8B-B2A5-4AFE-B5C0-19BA573D28AC" at bounding box center [627, 31] width 10 height 10
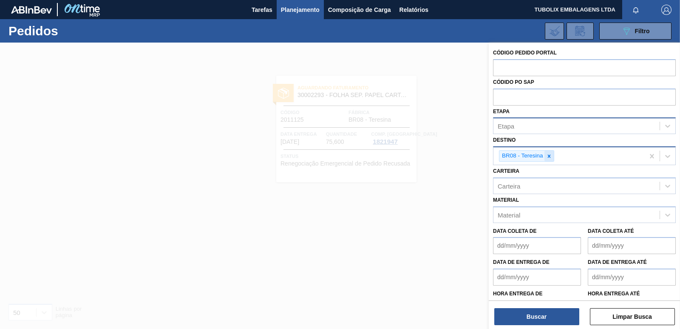
click at [553, 156] on div at bounding box center [549, 156] width 9 height 11
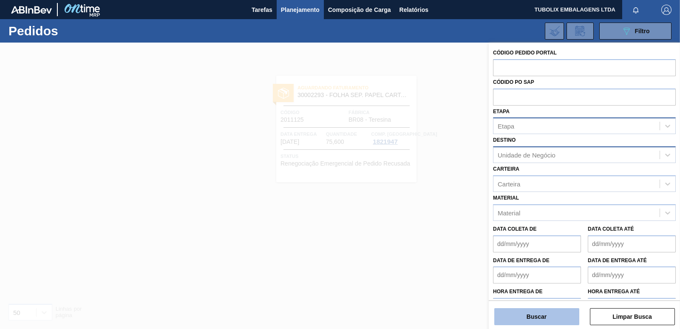
click at [564, 317] on button "Buscar" at bounding box center [536, 316] width 85 height 17
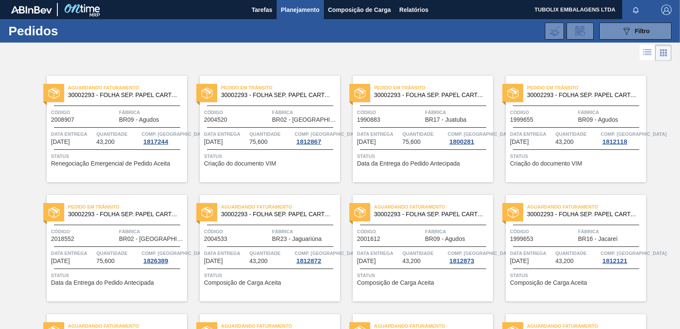
drag, startPoint x: 668, startPoint y: 8, endPoint x: 669, endPoint y: 62, distance: 54.4
click at [668, 8] on img "button" at bounding box center [667, 10] width 10 height 10
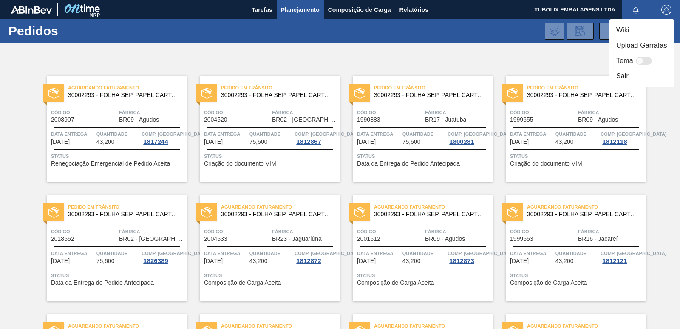
click at [618, 75] on li "Sair" at bounding box center [642, 75] width 65 height 15
